Goal: Task Accomplishment & Management: Use online tool/utility

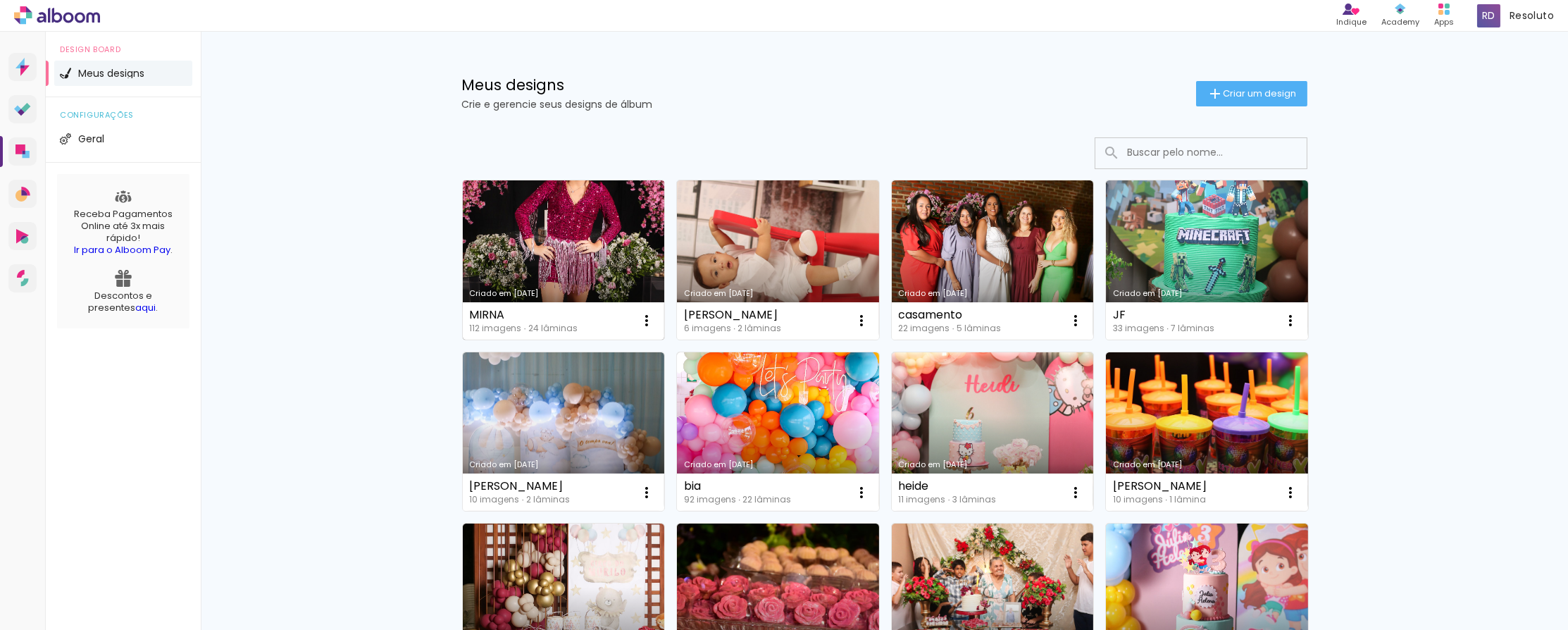
click at [614, 277] on link "Criado em [DATE]" at bounding box center [564, 260] width 202 height 159
click at [0, 0] on neon-animated-pages "Confirmar Cancelar" at bounding box center [0, 0] width 0 height 0
